Goal: Task Accomplishment & Management: Complete application form

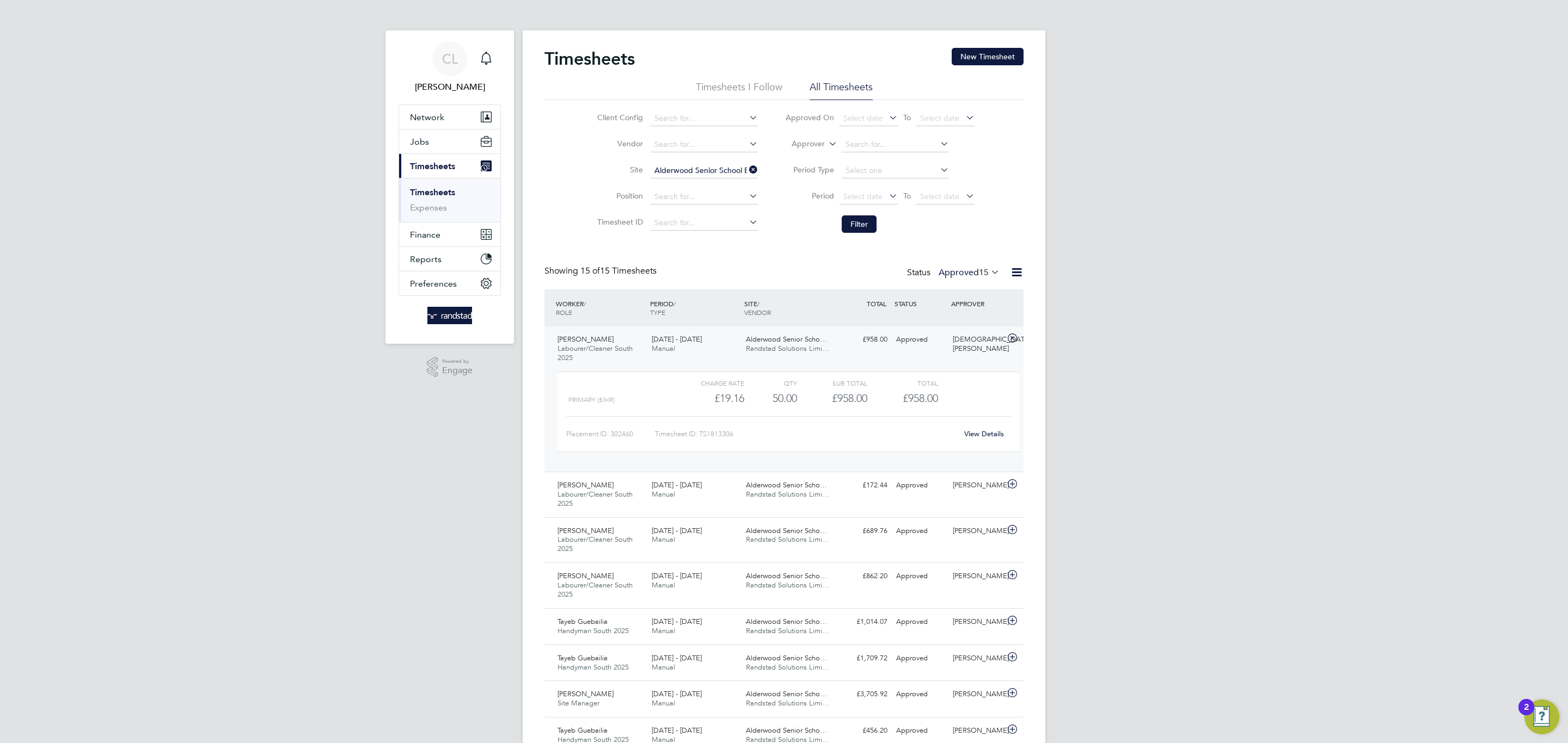
click at [482, 47] on link "Notifications" at bounding box center [486, 59] width 22 height 35
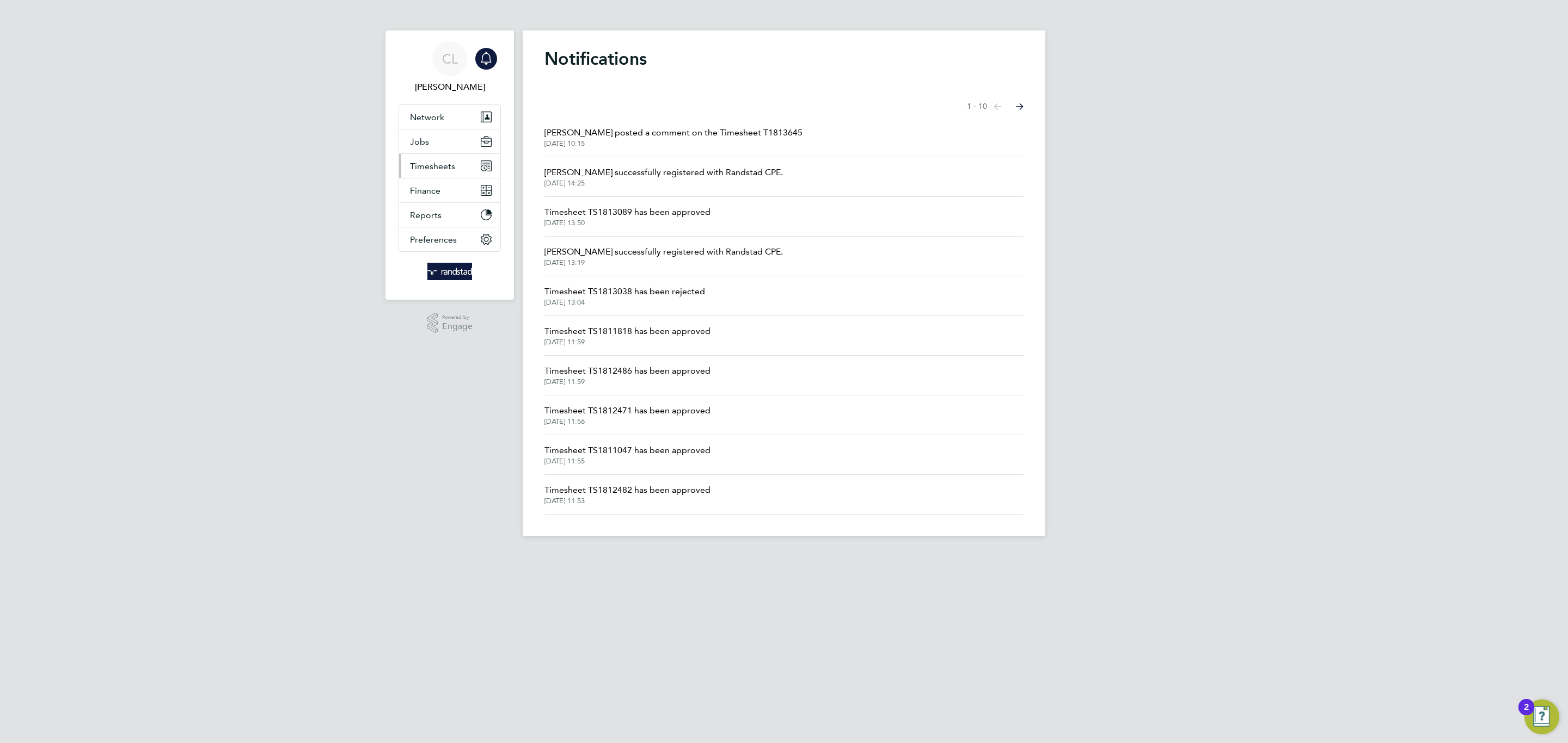
click at [448, 161] on span "Timesheets" at bounding box center [432, 166] width 45 height 11
click at [446, 188] on link "Timesheets" at bounding box center [432, 192] width 45 height 11
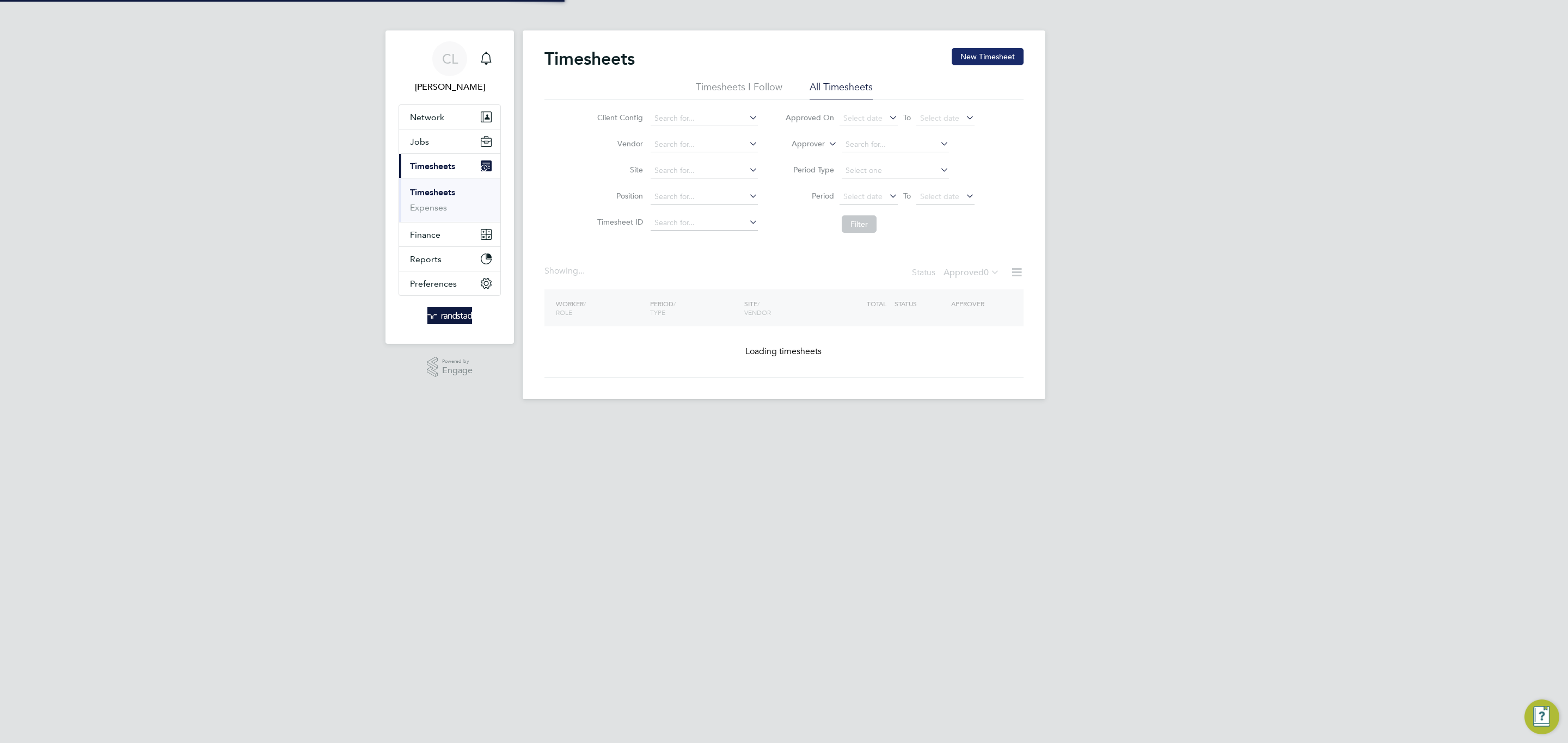
click at [961, 54] on button "New Timesheet" at bounding box center [987, 56] width 72 height 18
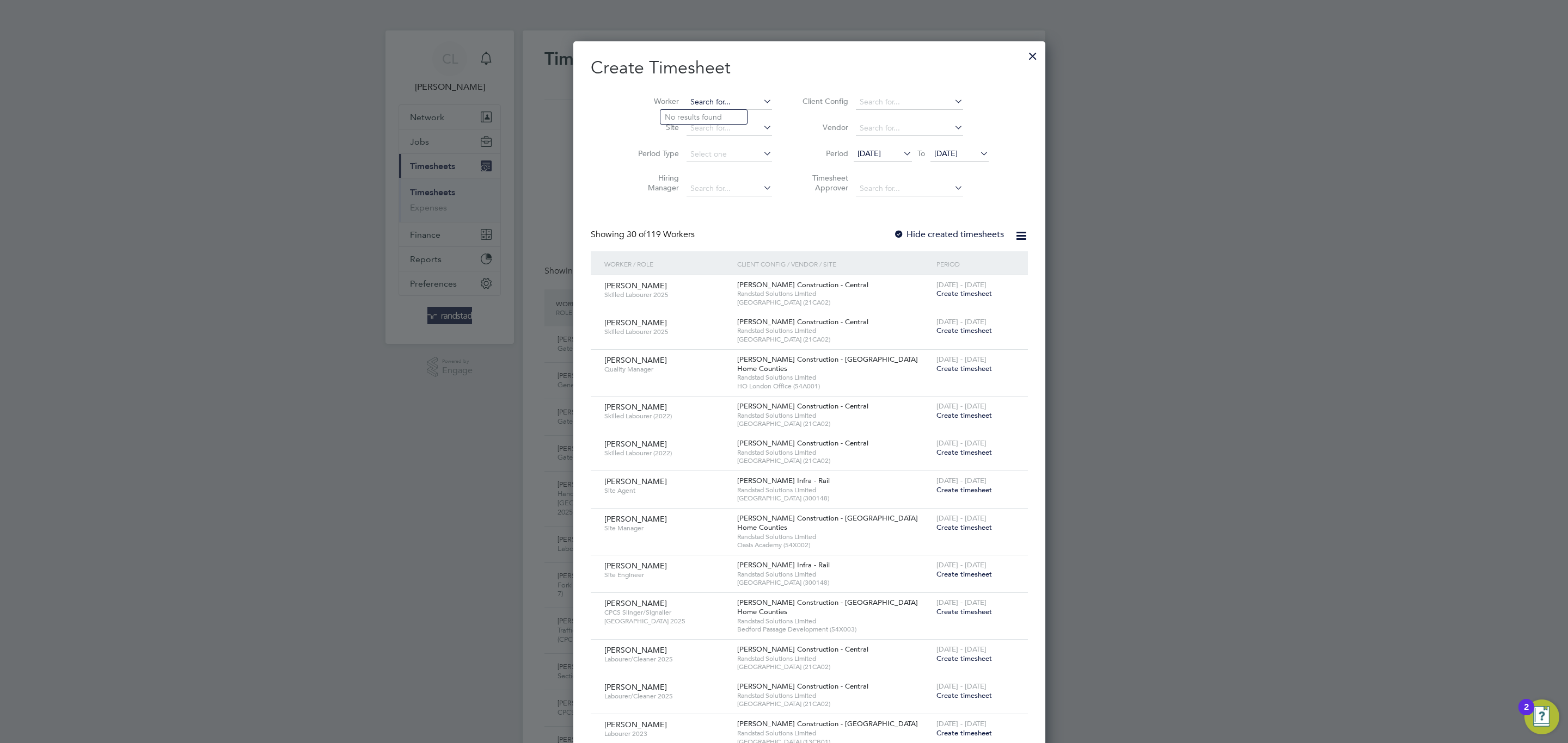
click at [723, 97] on input at bounding box center [729, 102] width 85 height 16
click at [734, 112] on li "[PERSON_NAME]" at bounding box center [704, 117] width 88 height 15
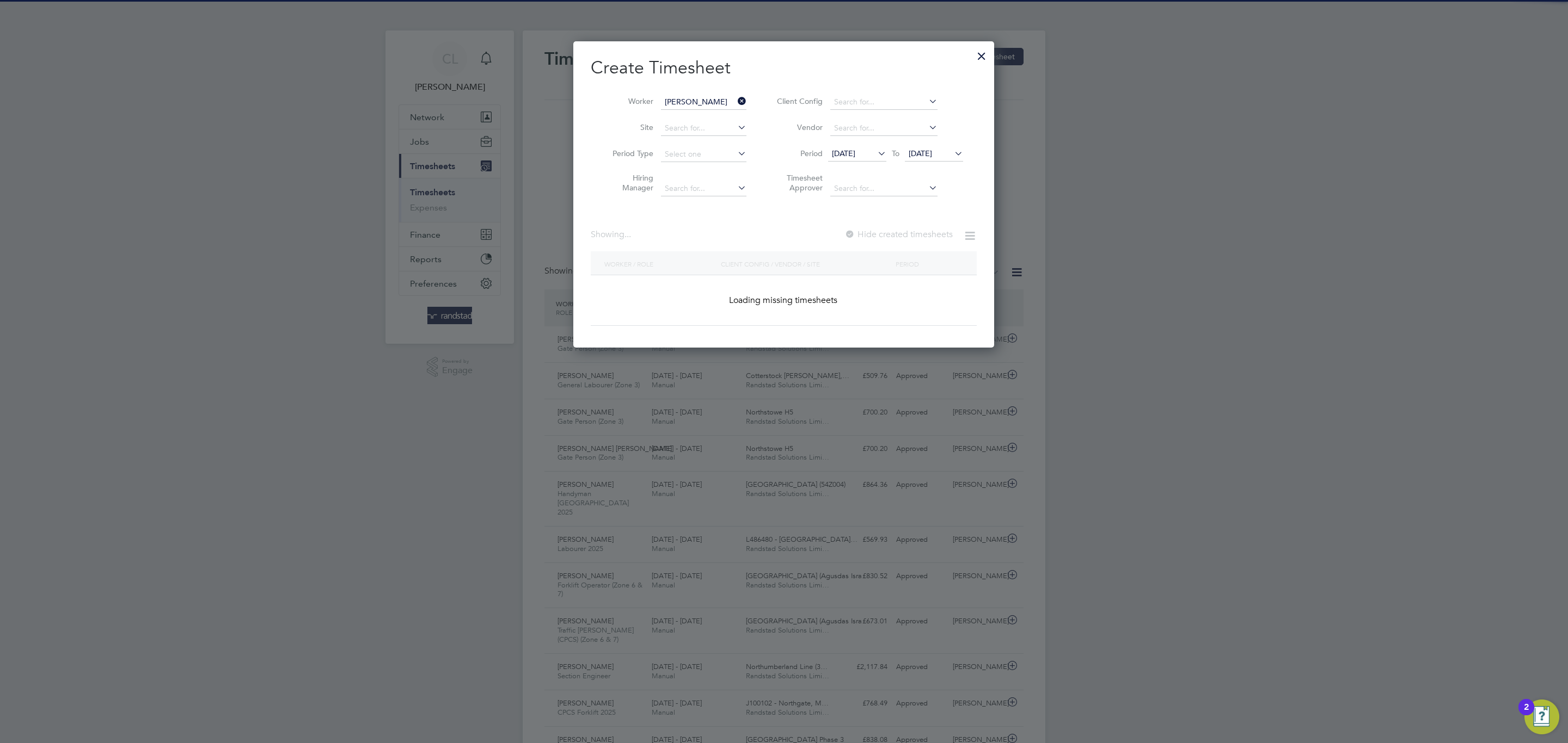
type input "[PERSON_NAME]"
click at [847, 233] on div at bounding box center [847, 235] width 11 height 11
click at [938, 147] on span "[DATE]" at bounding box center [934, 154] width 59 height 15
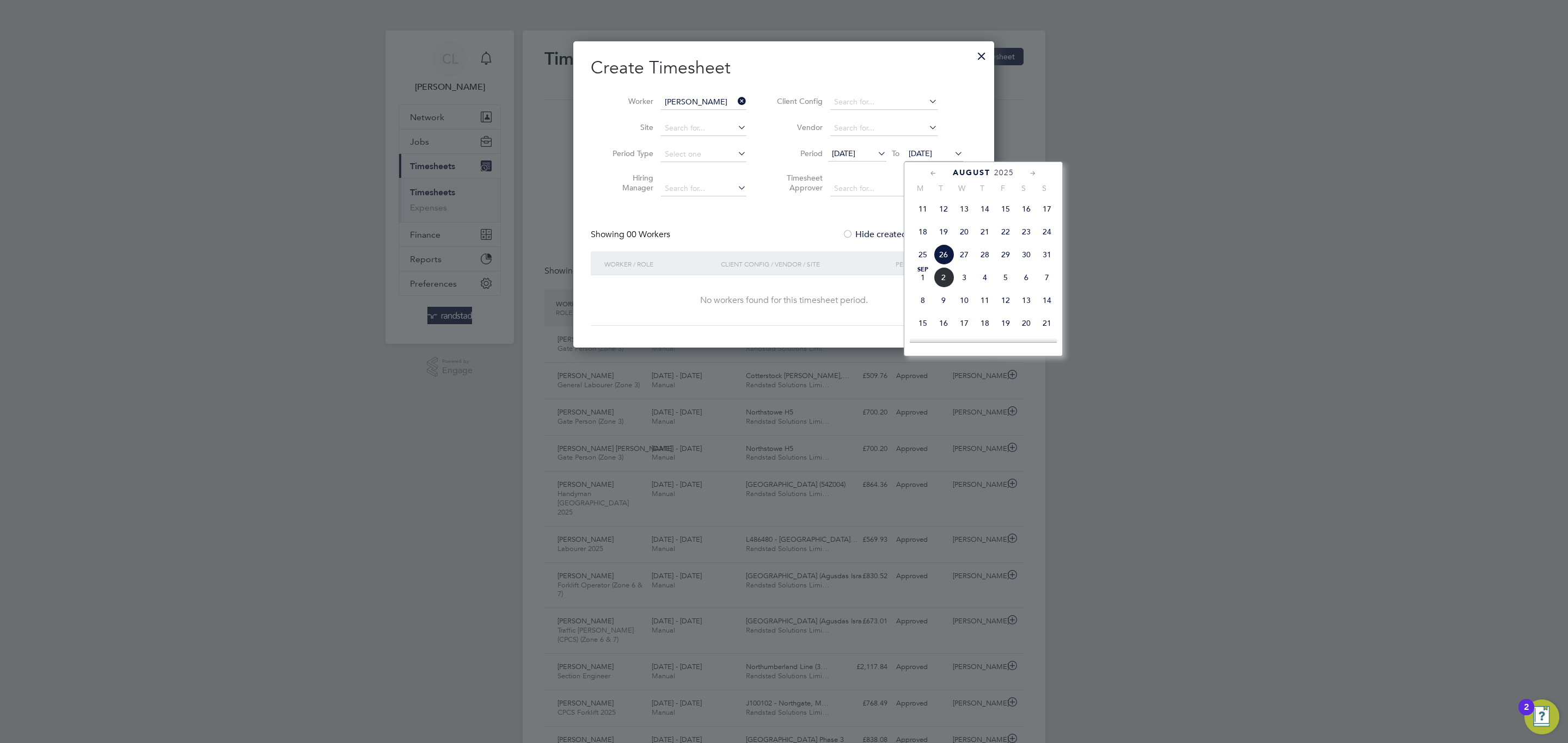
click at [963, 309] on span "10" at bounding box center [964, 300] width 20 height 20
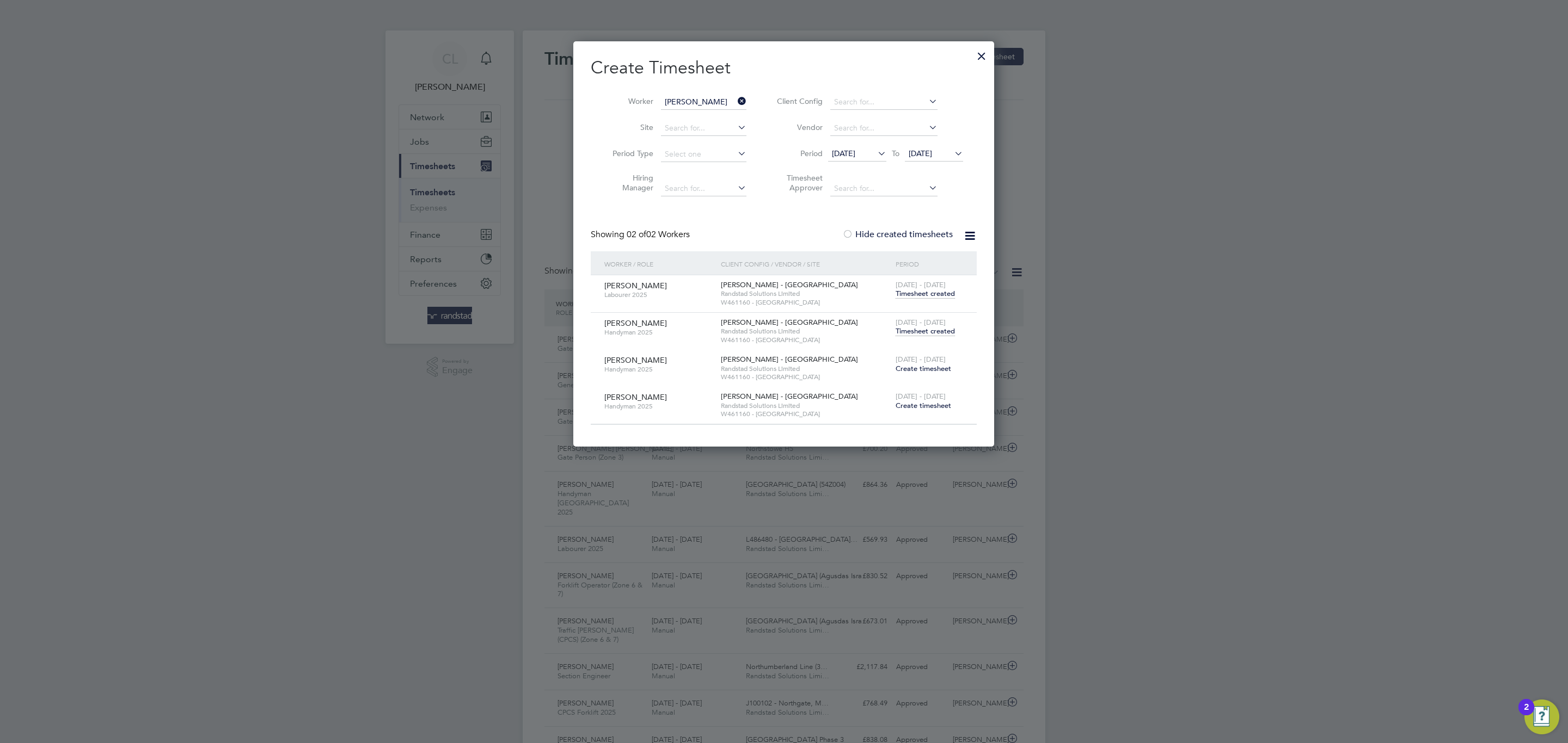
click at [933, 325] on span "[DATE] - [DATE]" at bounding box center [920, 322] width 50 height 9
click at [933, 331] on span "Timesheet created" at bounding box center [925, 331] width 59 height 10
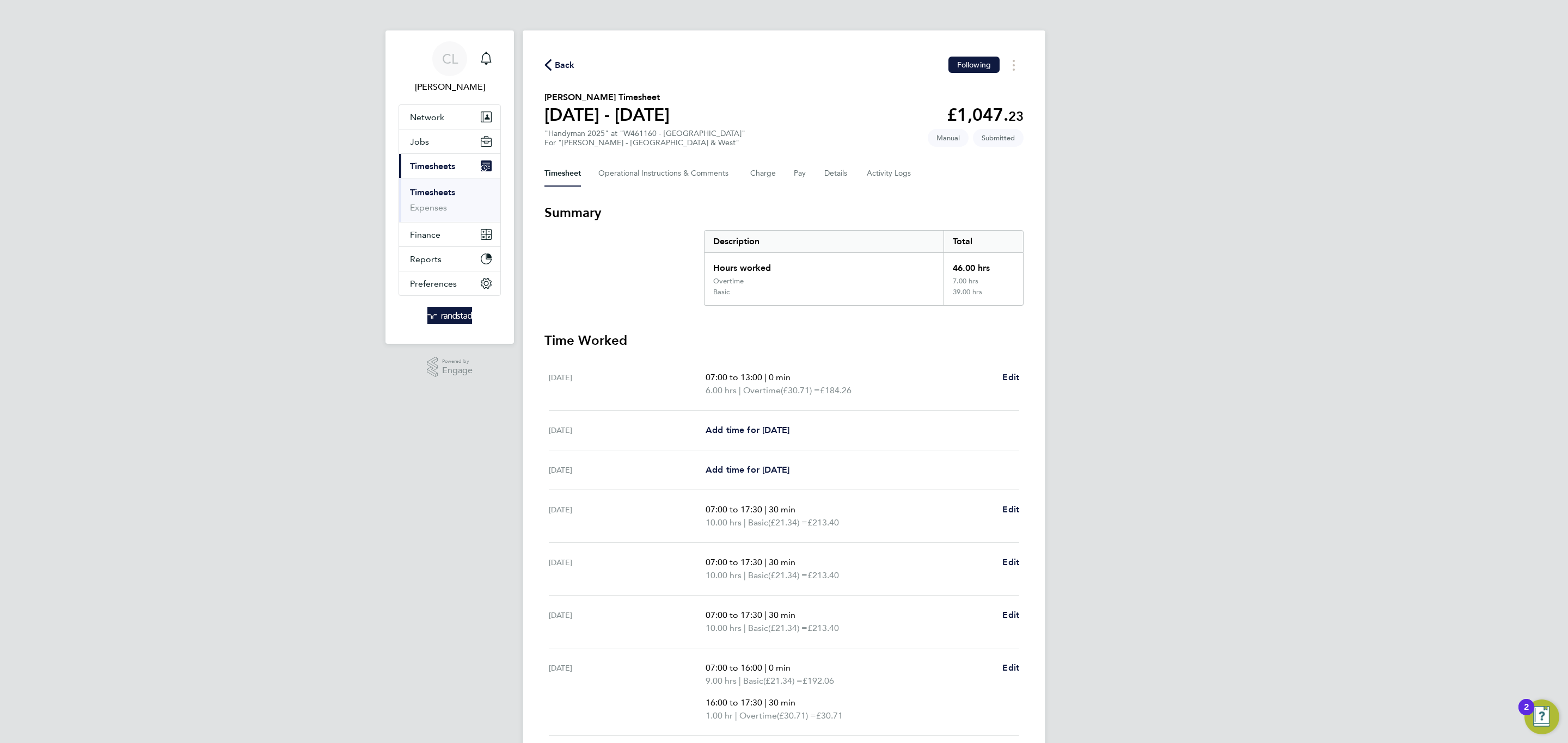
click at [808, 163] on div "Timesheet Operational Instructions & Comments Charge Pay Details Activity Logs" at bounding box center [784, 173] width 479 height 26
click at [802, 164] on button "Pay" at bounding box center [800, 173] width 13 height 26
